Goal: Task Accomplishment & Management: Manage account settings

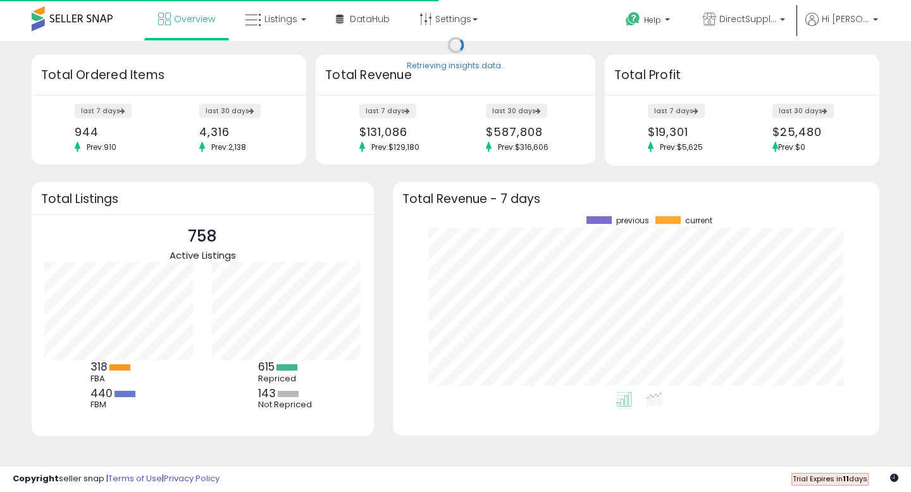
scroll to position [176, 461]
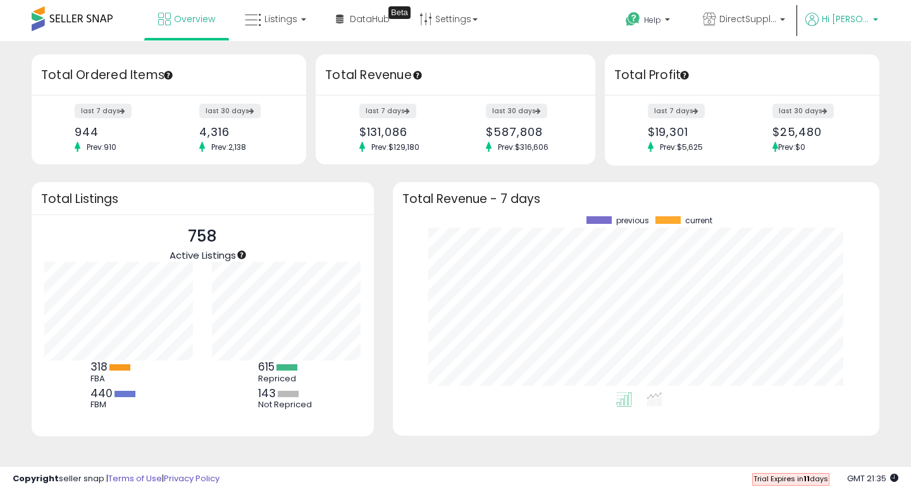
click at [868, 23] on span "Hi [PERSON_NAME]" at bounding box center [845, 19] width 47 height 13
click at [820, 71] on link "Account" at bounding box center [826, 67] width 34 height 12
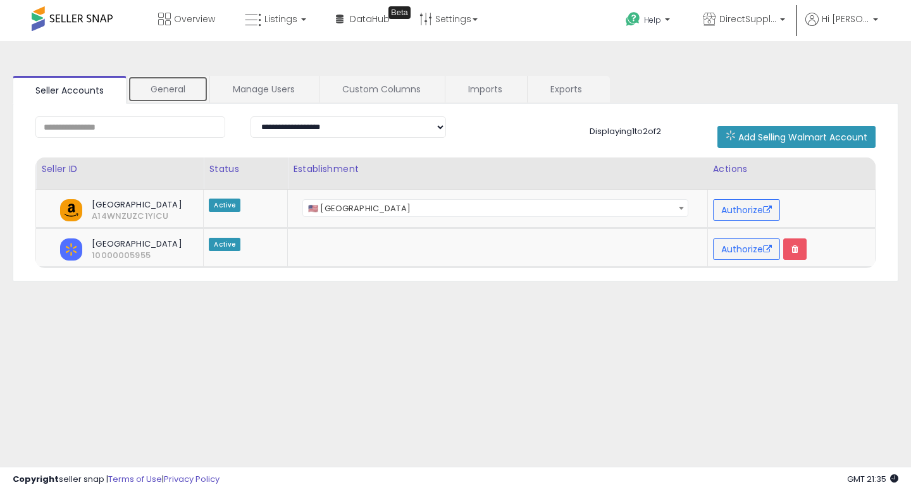
click at [151, 91] on link "General" at bounding box center [168, 89] width 80 height 27
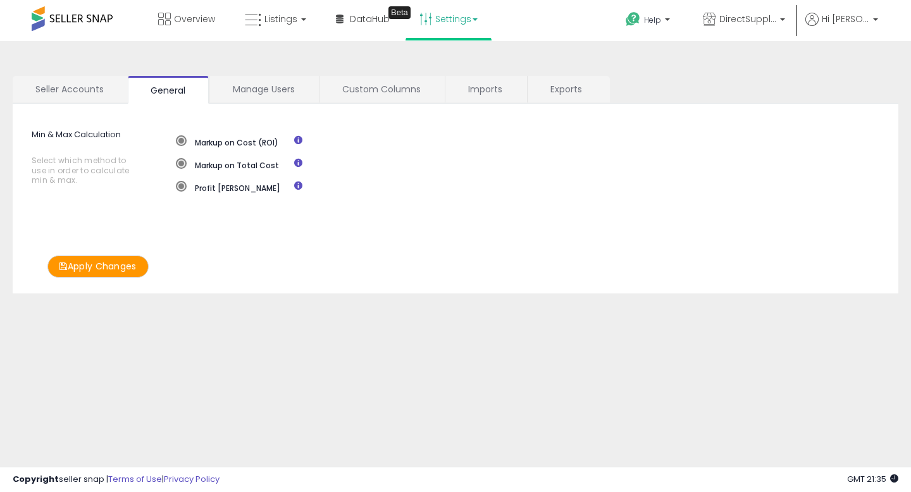
click at [467, 18] on link "Settings" at bounding box center [448, 19] width 77 height 38
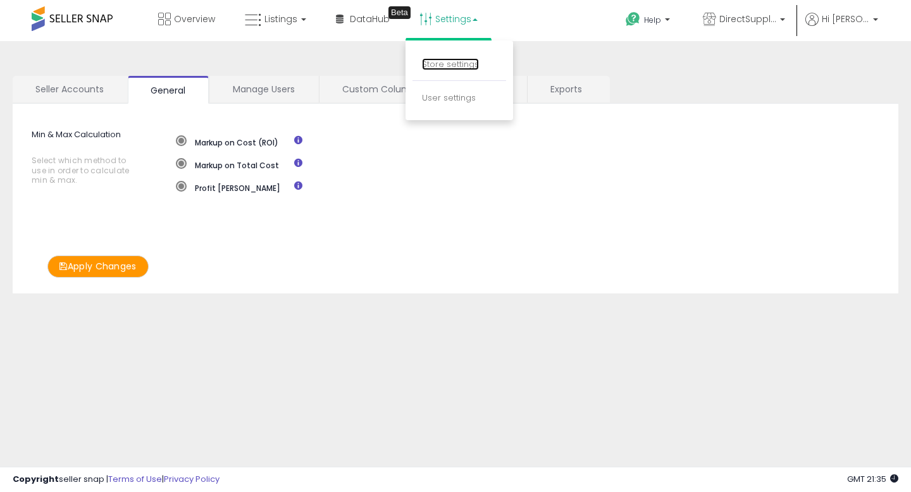
click at [439, 65] on link "Store settings" at bounding box center [450, 64] width 57 height 12
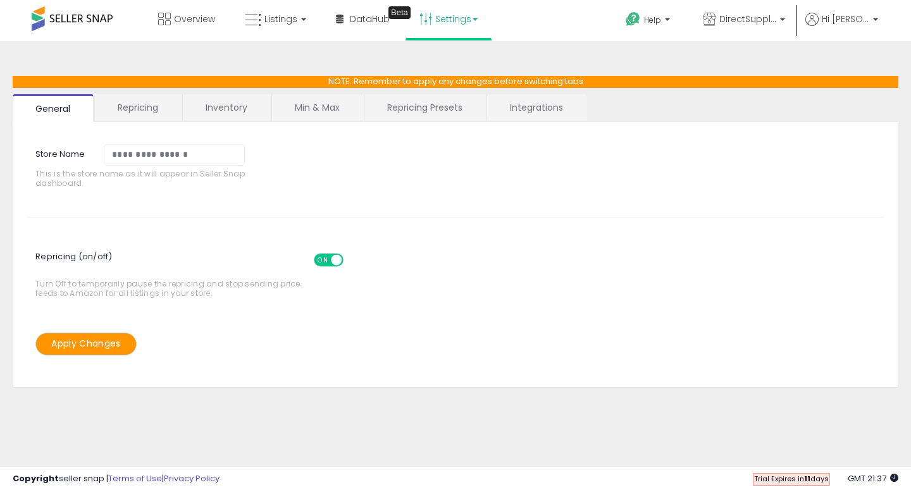
click at [315, 110] on link "Min & Max" at bounding box center [317, 107] width 91 height 27
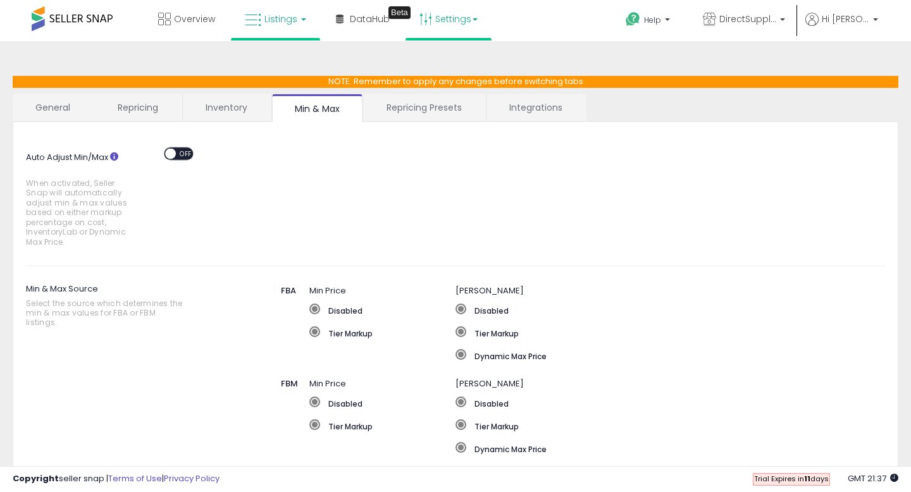
click at [270, 16] on span "Listings" at bounding box center [281, 19] width 33 height 13
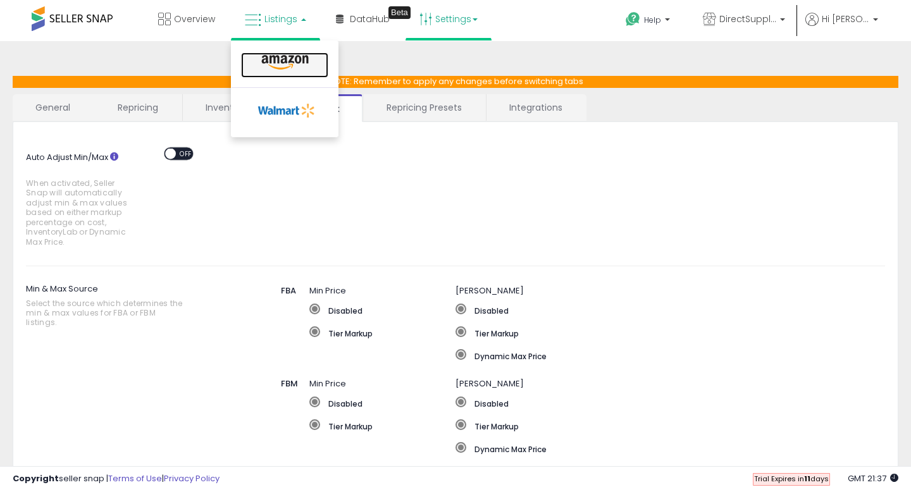
click at [266, 56] on icon at bounding box center [285, 62] width 55 height 16
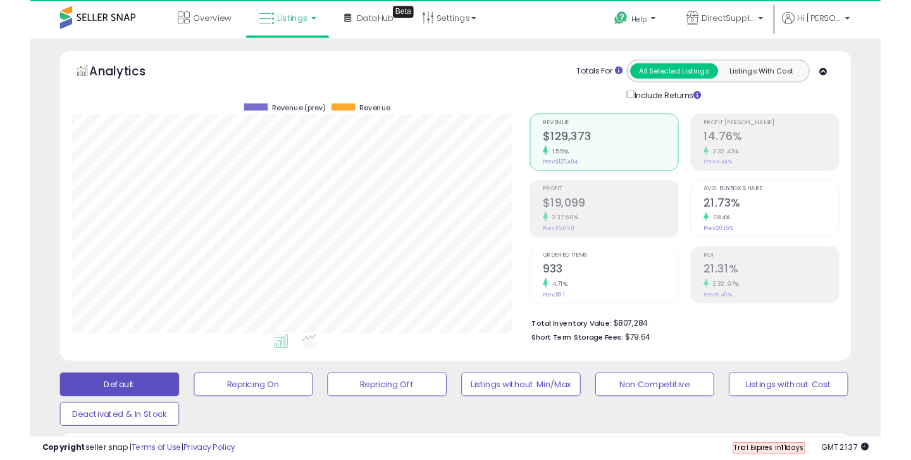
scroll to position [260, 491]
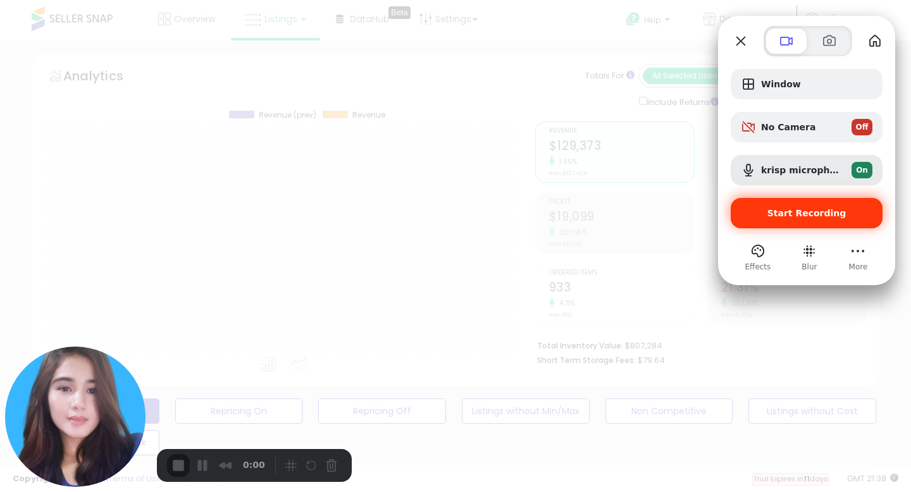
click at [785, 210] on span "Start Recording" at bounding box center [807, 213] width 79 height 10
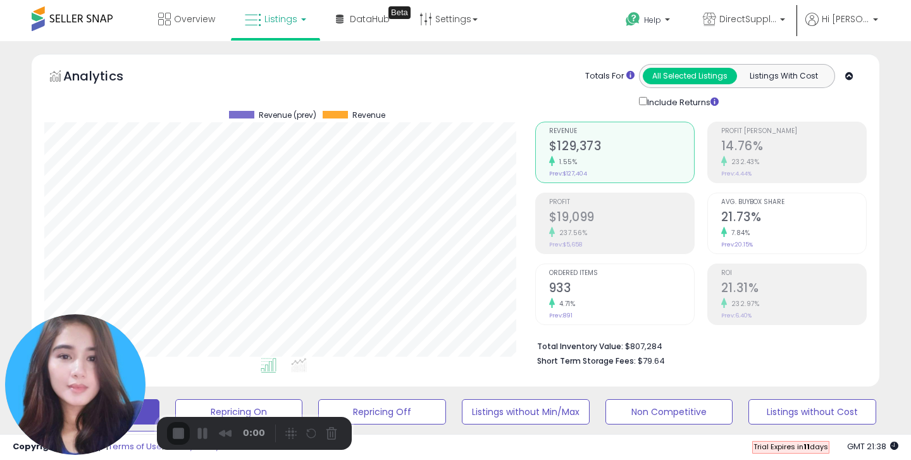
click at [335, 428] on button "Cancel Recording" at bounding box center [335, 434] width 20 height 20
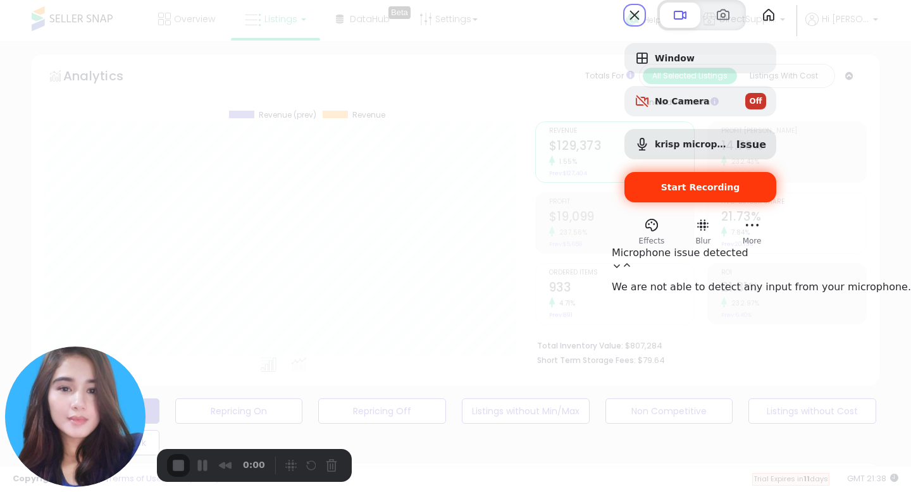
click at [777, 203] on div "Start Recording" at bounding box center [701, 187] width 152 height 30
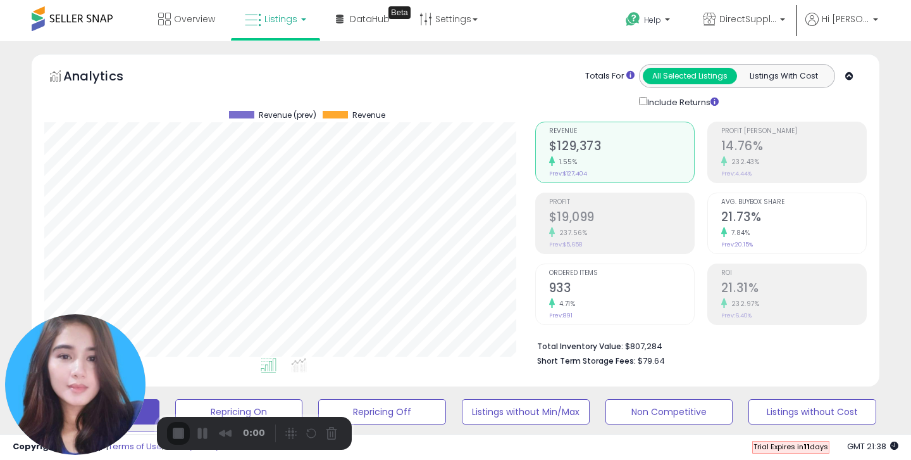
click at [785, 15] on p "DirectSupplyClub" at bounding box center [744, 21] width 82 height 16
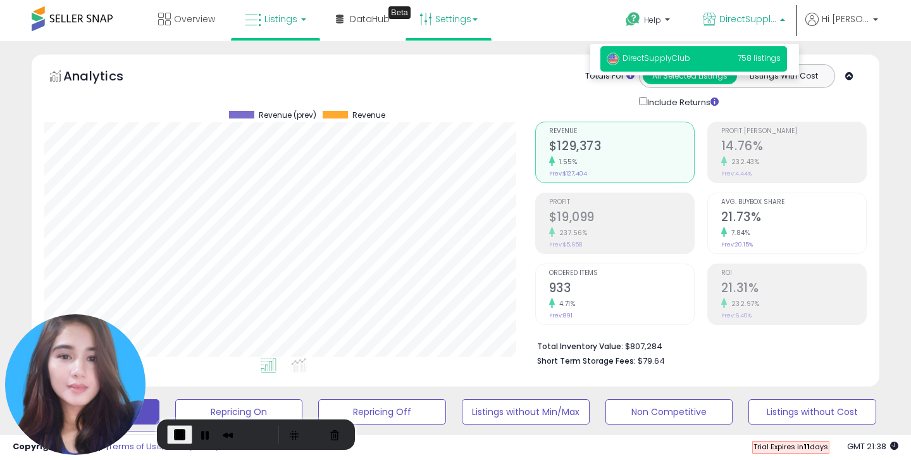
click at [468, 20] on link "Settings" at bounding box center [448, 19] width 77 height 38
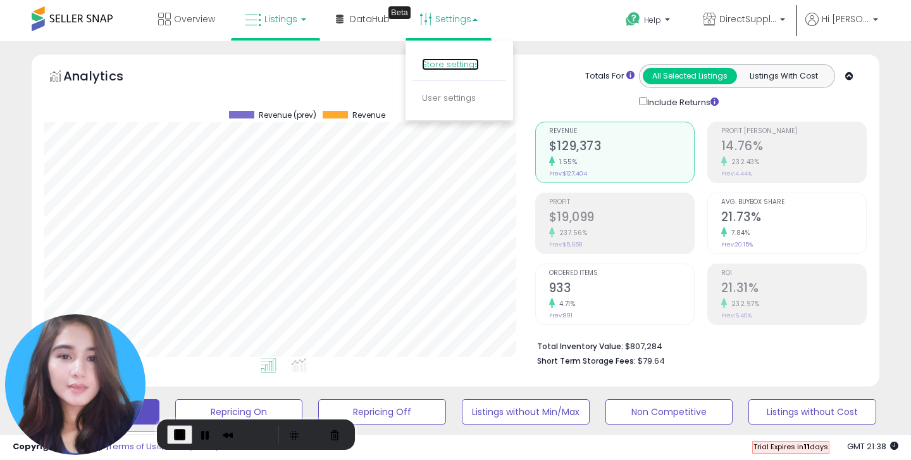
click at [458, 65] on link "Store settings" at bounding box center [450, 64] width 57 height 12
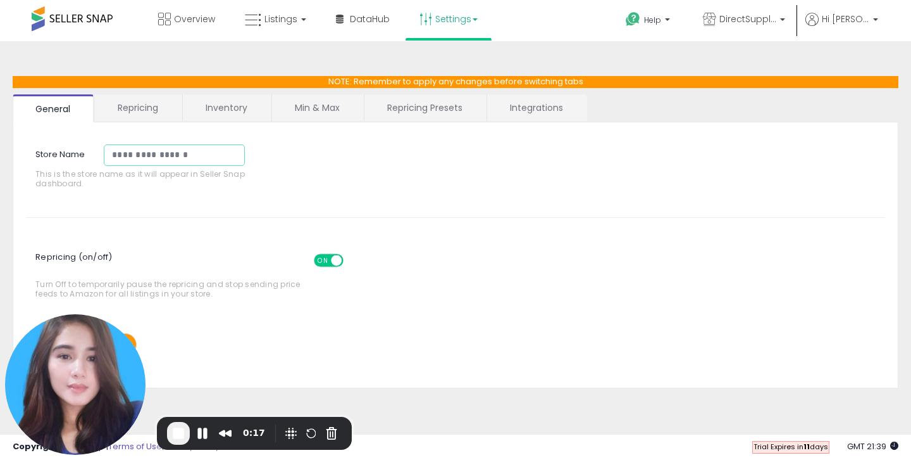
click at [146, 155] on input "**********" at bounding box center [174, 155] width 141 height 22
click at [328, 150] on div "**********" at bounding box center [455, 170] width 879 height 70
click at [329, 431] on button "Cancel Recording" at bounding box center [332, 433] width 20 height 20
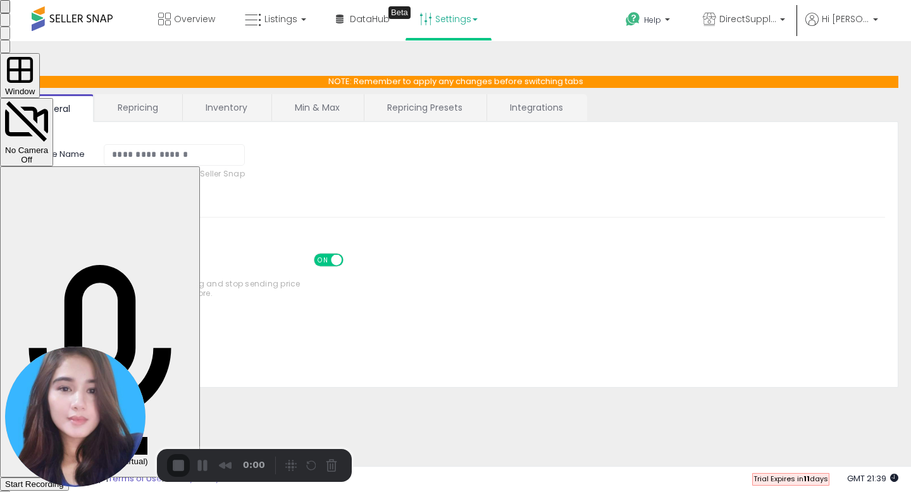
click at [64, 459] on div "Start Recording" at bounding box center [34, 484] width 59 height 9
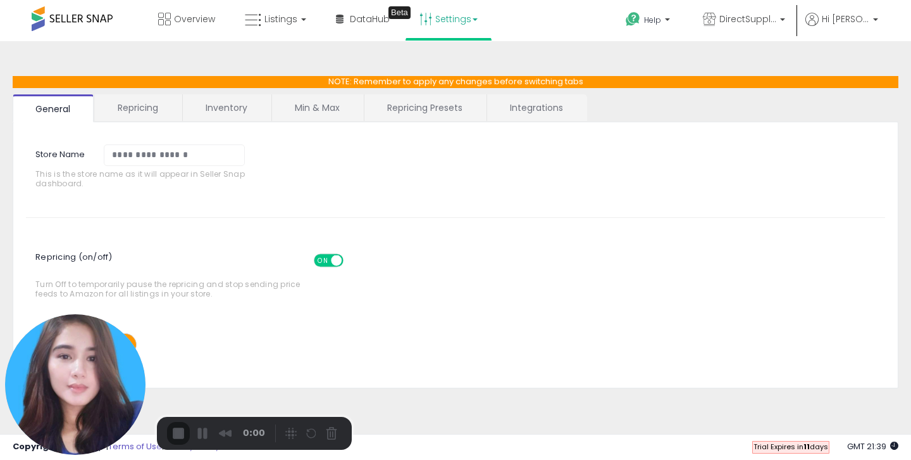
click at [472, 23] on link "Settings" at bounding box center [448, 19] width 77 height 38
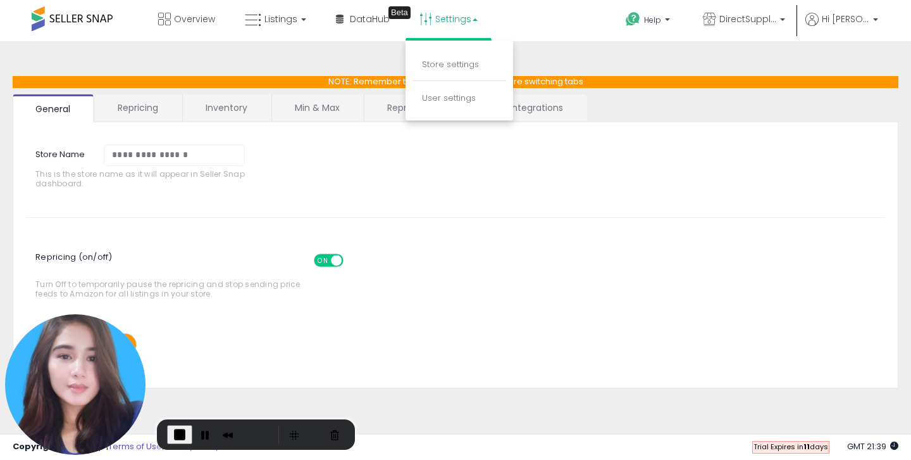
click at [530, 208] on div "**********" at bounding box center [456, 250] width 860 height 230
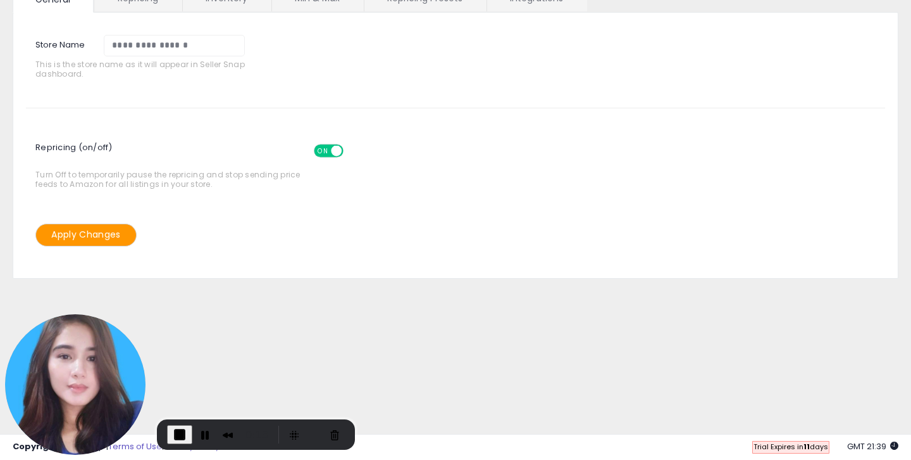
scroll to position [115, 0]
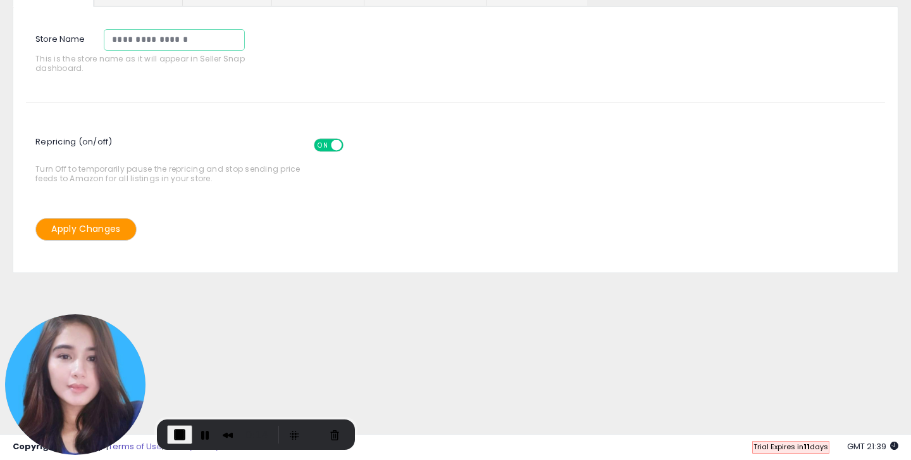
click at [173, 41] on input "**********" at bounding box center [174, 40] width 141 height 22
click at [173, 40] on input "**********" at bounding box center [174, 40] width 141 height 22
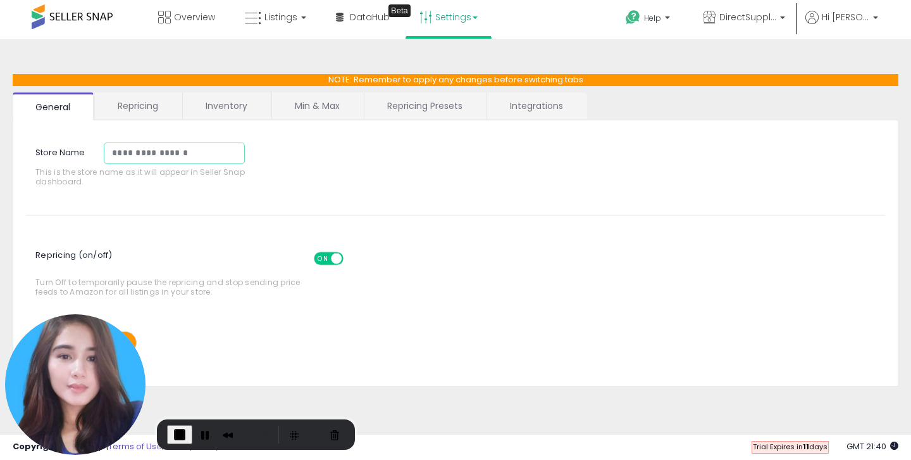
scroll to position [0, 0]
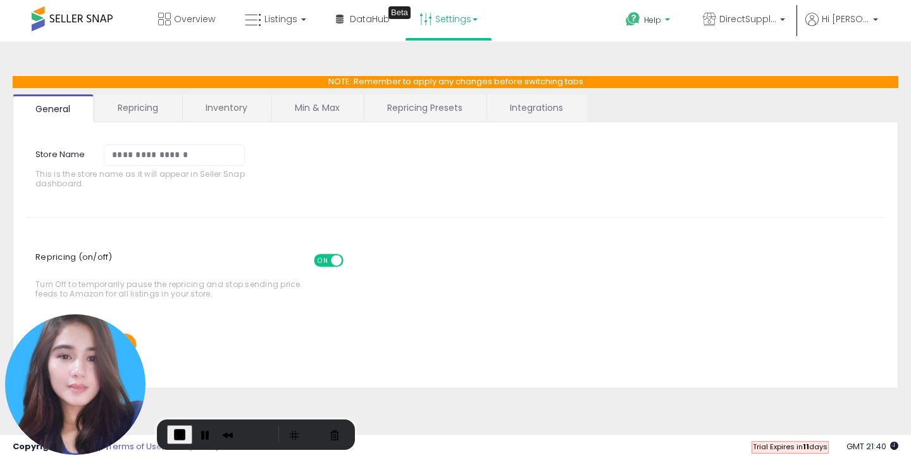
click at [661, 22] on span "Help" at bounding box center [652, 20] width 17 height 11
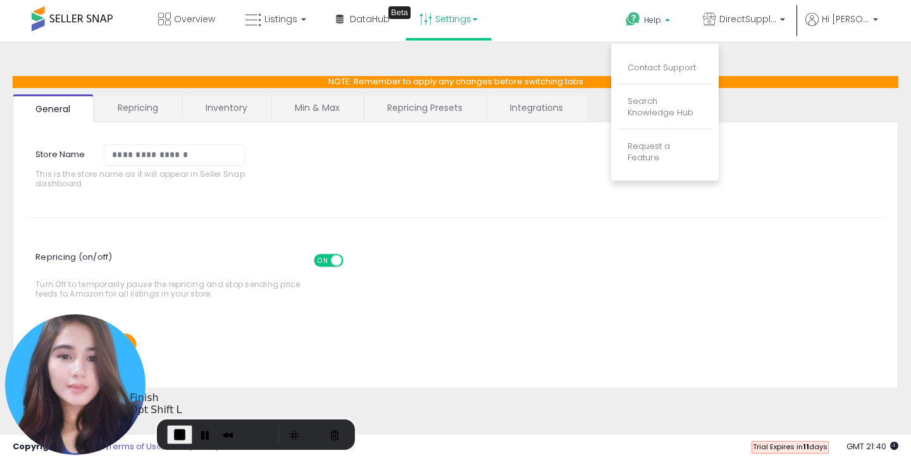
click at [177, 427] on span "End Recording" at bounding box center [179, 434] width 15 height 15
